Goal: Navigation & Orientation: Find specific page/section

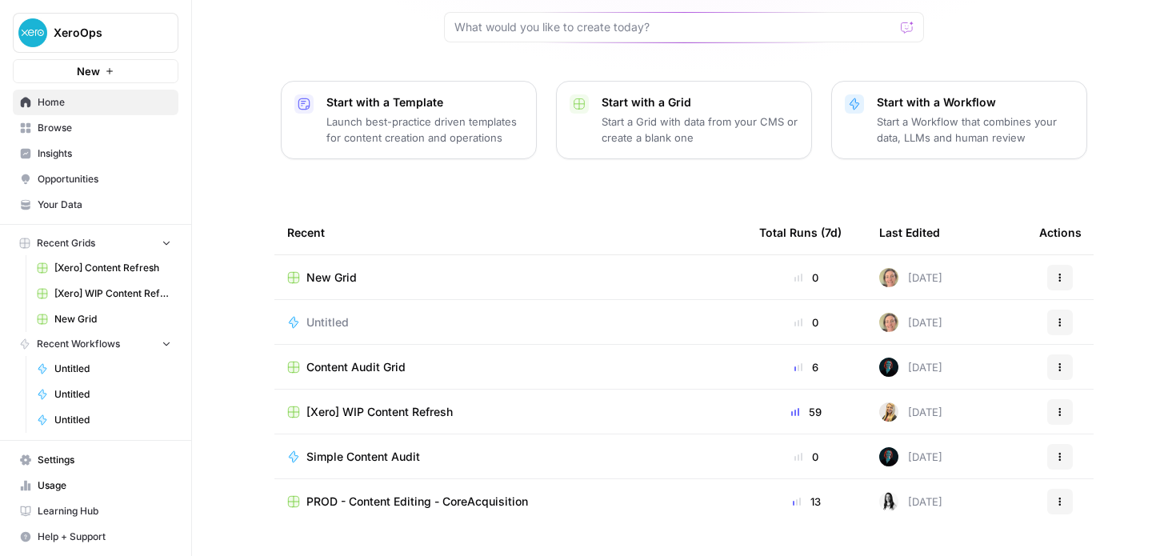
scroll to position [180, 0]
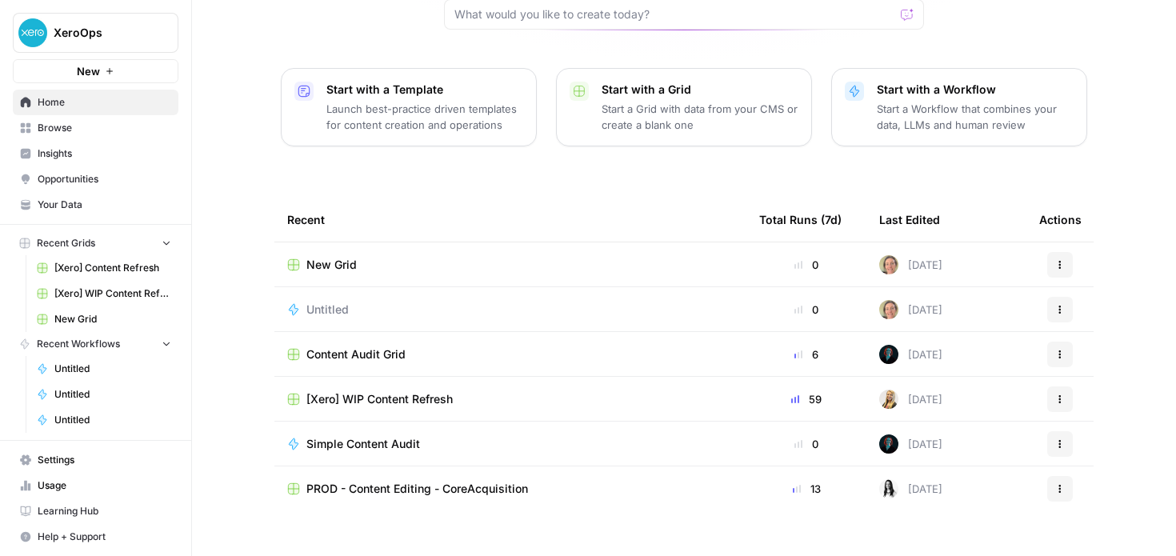
click at [78, 154] on span "Insights" at bounding box center [105, 153] width 134 height 14
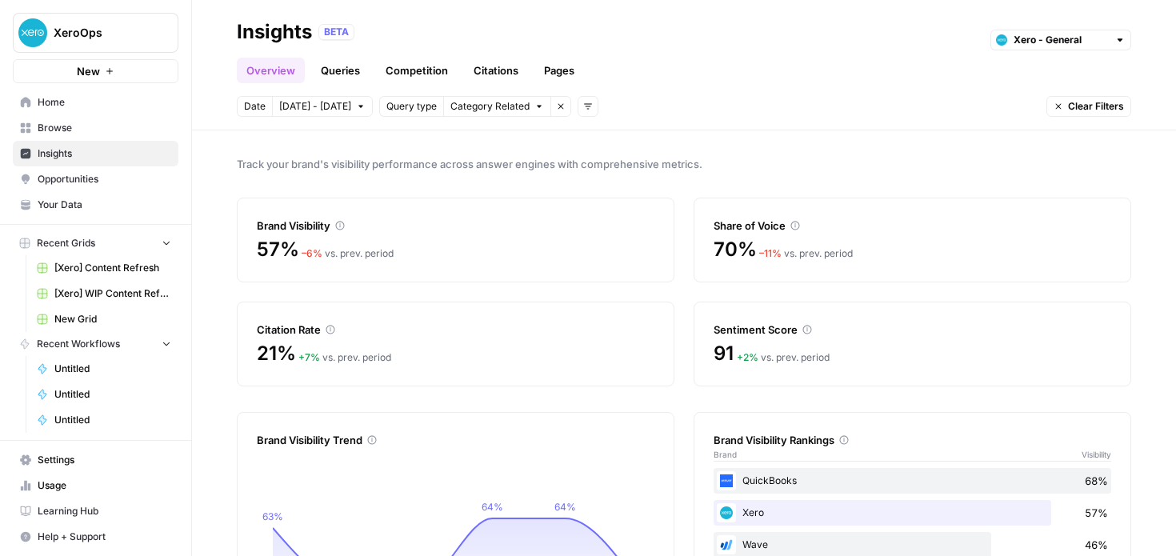
click at [68, 178] on span "Opportunities" at bounding box center [105, 179] width 134 height 14
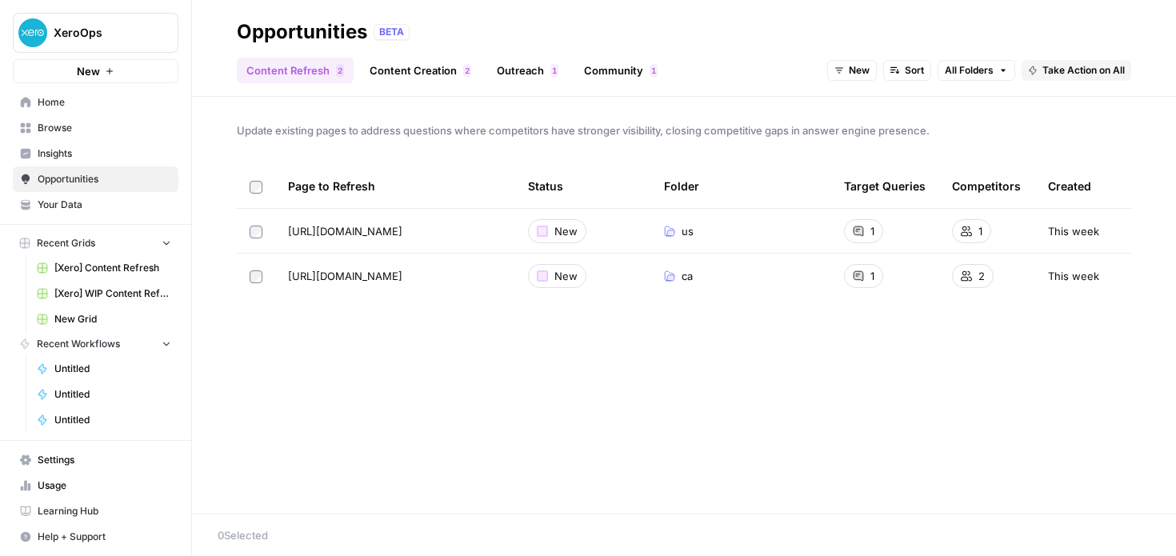
click at [84, 202] on span "Your Data" at bounding box center [105, 205] width 134 height 14
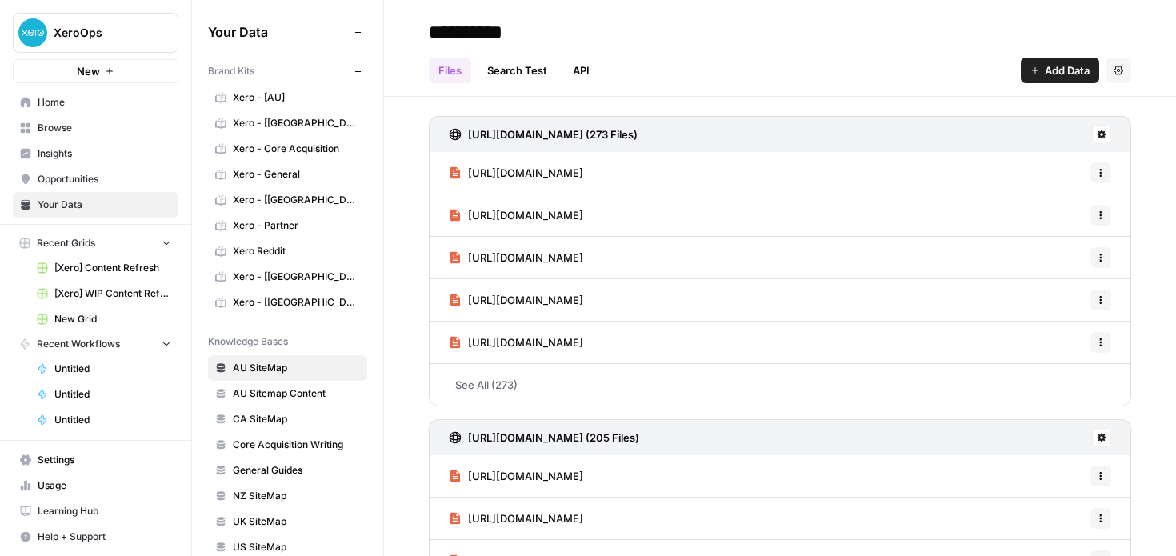
click at [64, 125] on span "Browse" at bounding box center [105, 128] width 134 height 14
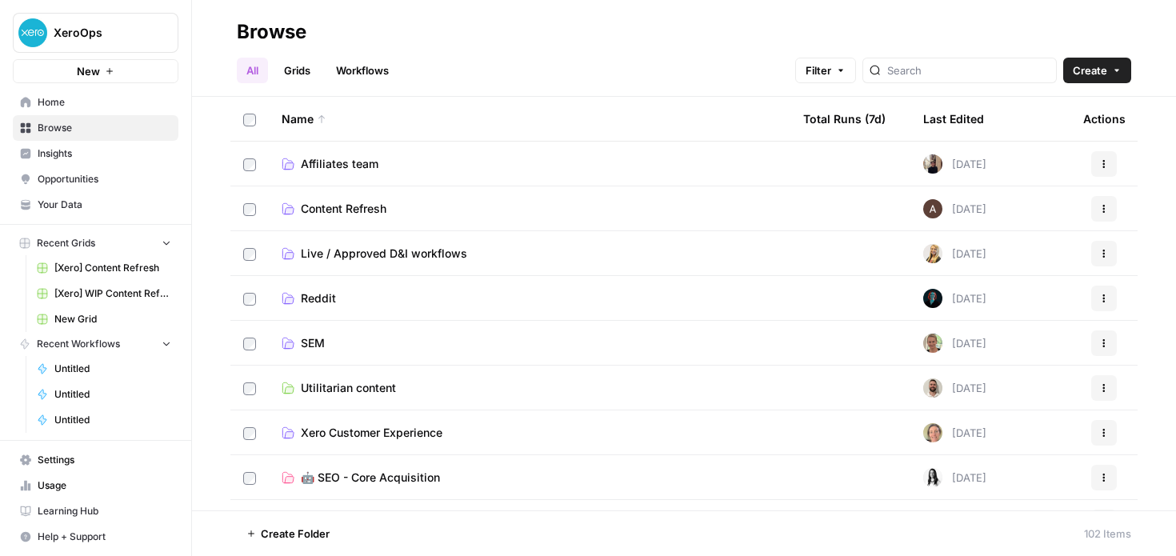
click at [291, 79] on link "Grids" at bounding box center [297, 71] width 46 height 26
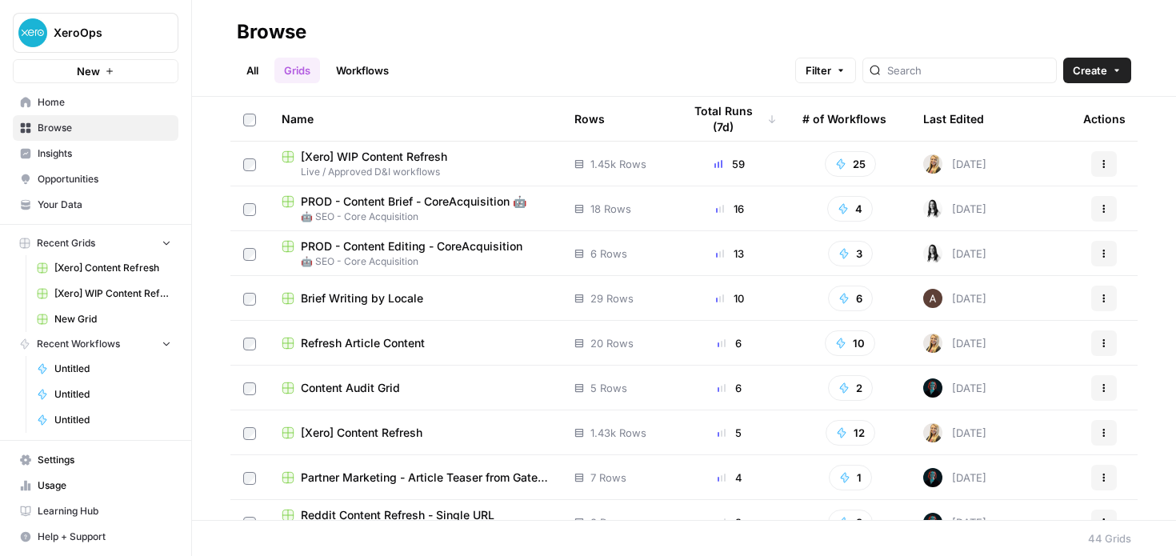
click at [336, 75] on link "Workflows" at bounding box center [362, 71] width 72 height 26
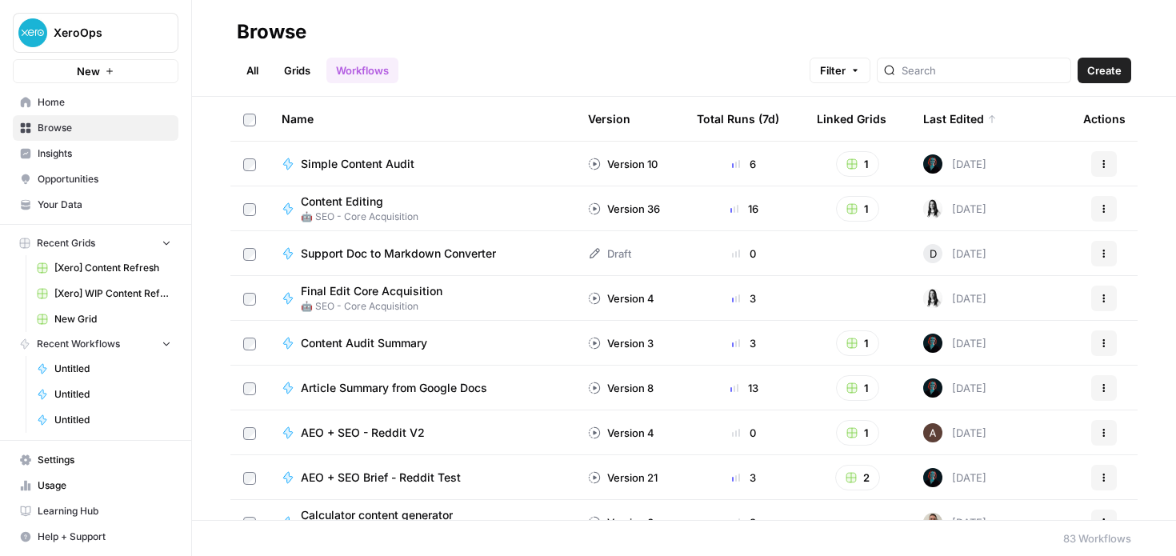
click at [114, 155] on span "Insights" at bounding box center [105, 153] width 134 height 14
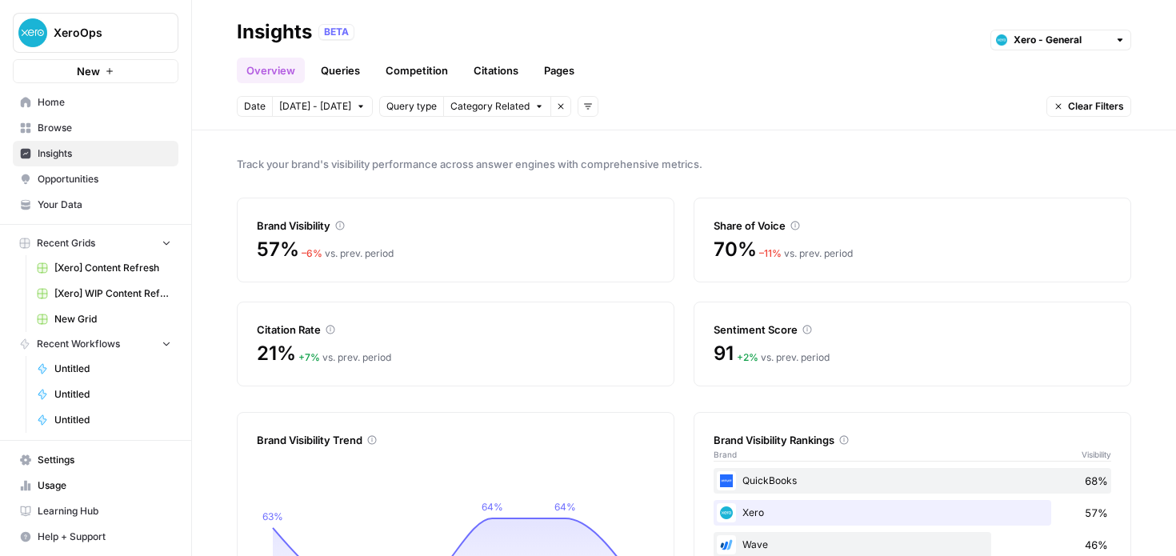
click at [53, 476] on link "Usage" at bounding box center [96, 486] width 166 height 26
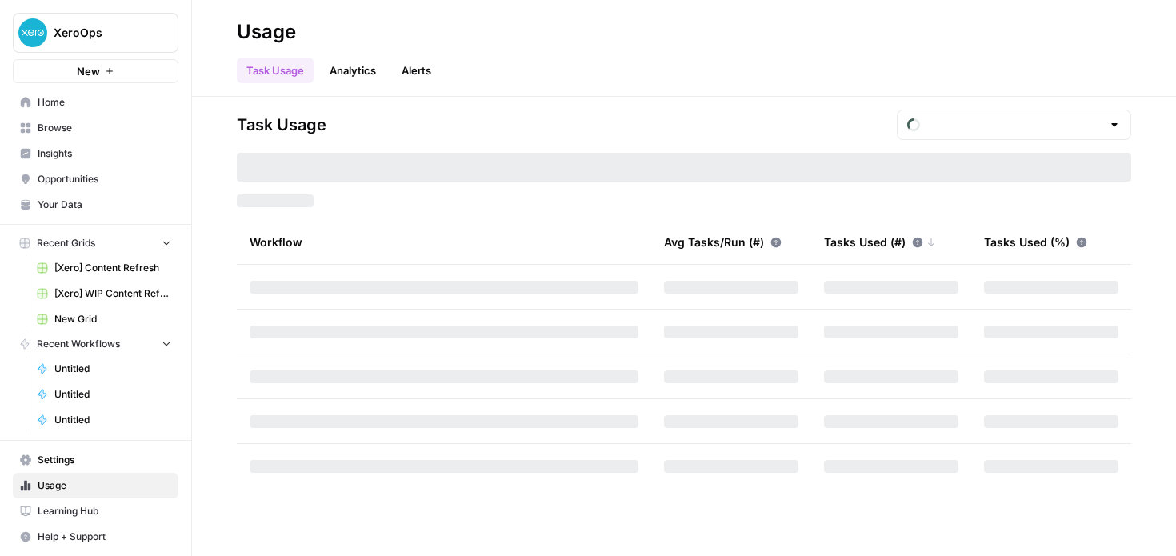
type input "October Tasks"
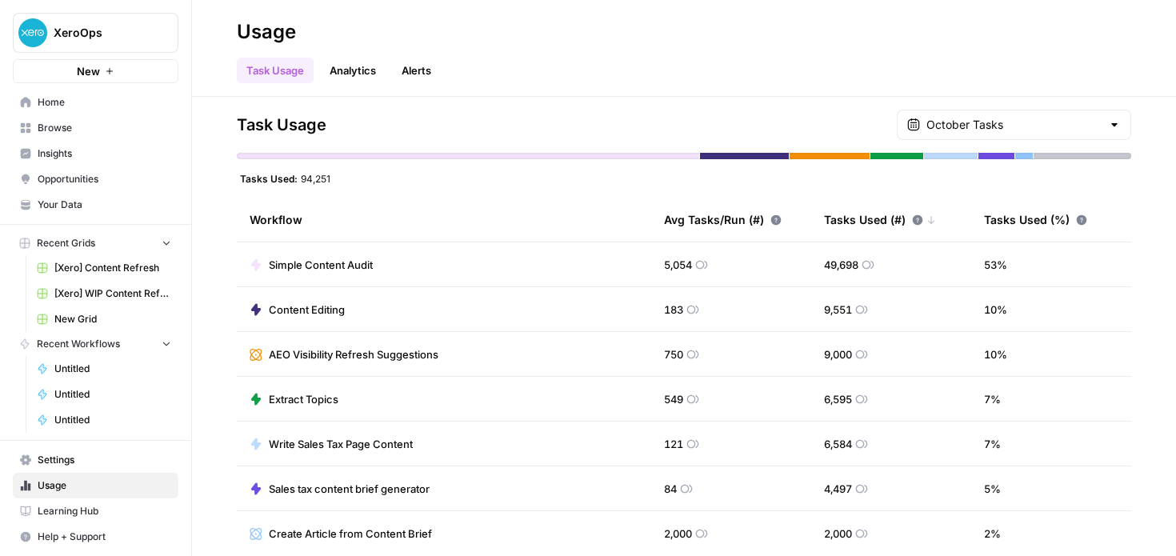
click at [589, 22] on div "Usage" at bounding box center [684, 32] width 894 height 26
